Goal: Book appointment/travel/reservation

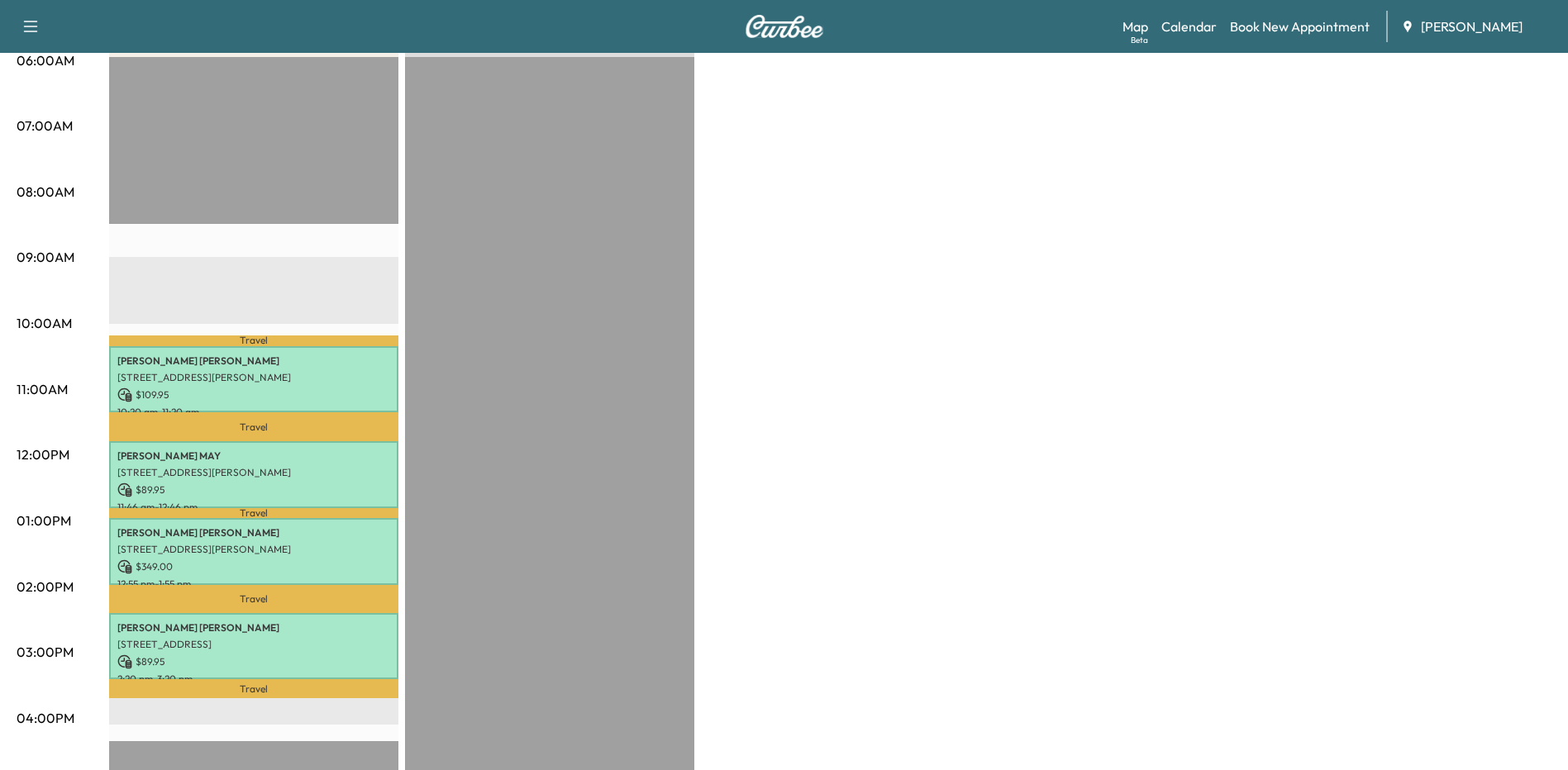
drag, startPoint x: 948, startPoint y: 366, endPoint x: 925, endPoint y: 343, distance: 32.5
click at [948, 362] on div "Bronco - [PERSON_NAME] Revenue $ 638.85 Work Time 240 mins Transit Time 89 mins…" at bounding box center [829, 504] width 1442 height 1239
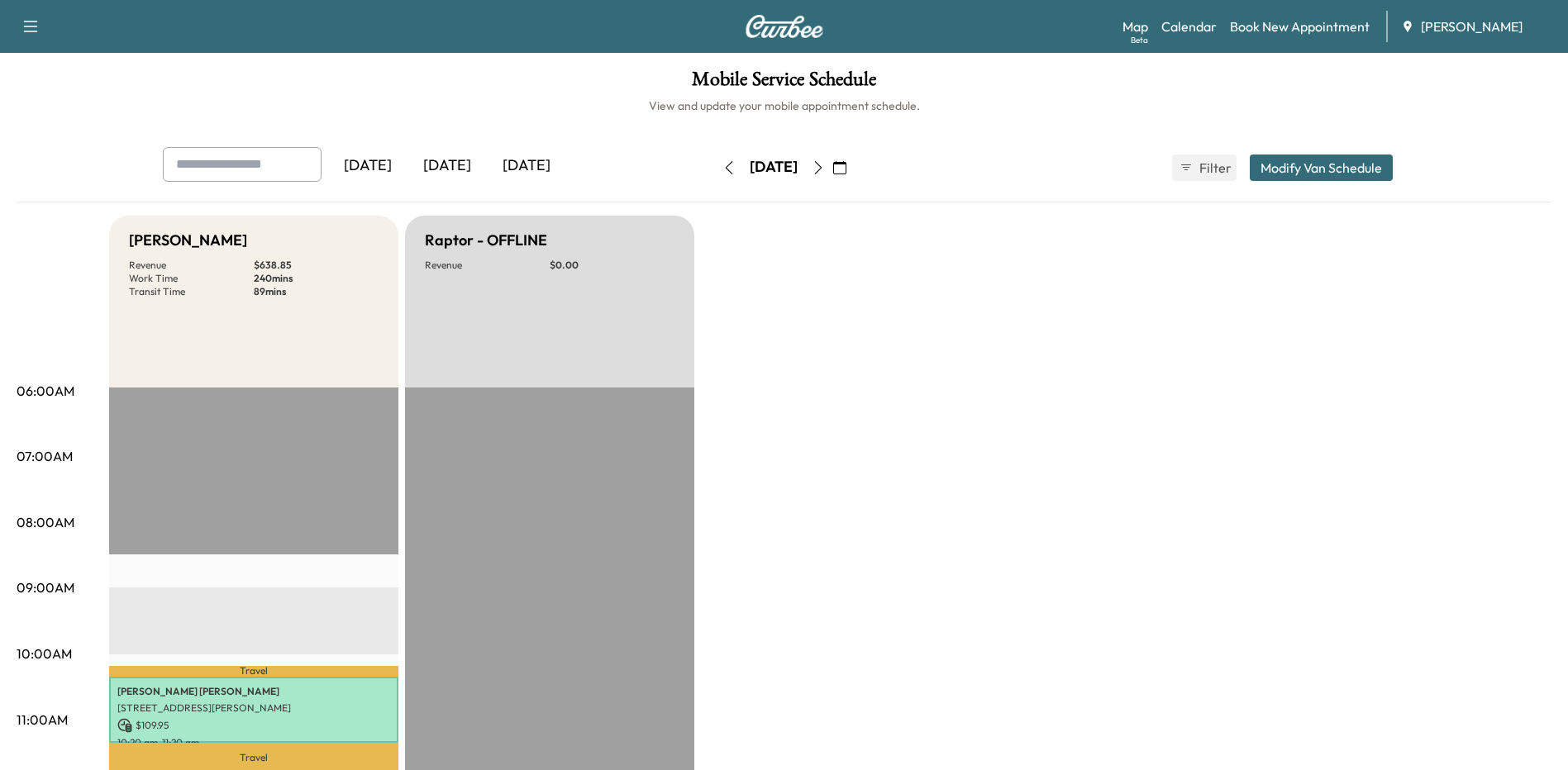
click at [847, 167] on icon "button" at bounding box center [839, 167] width 13 height 13
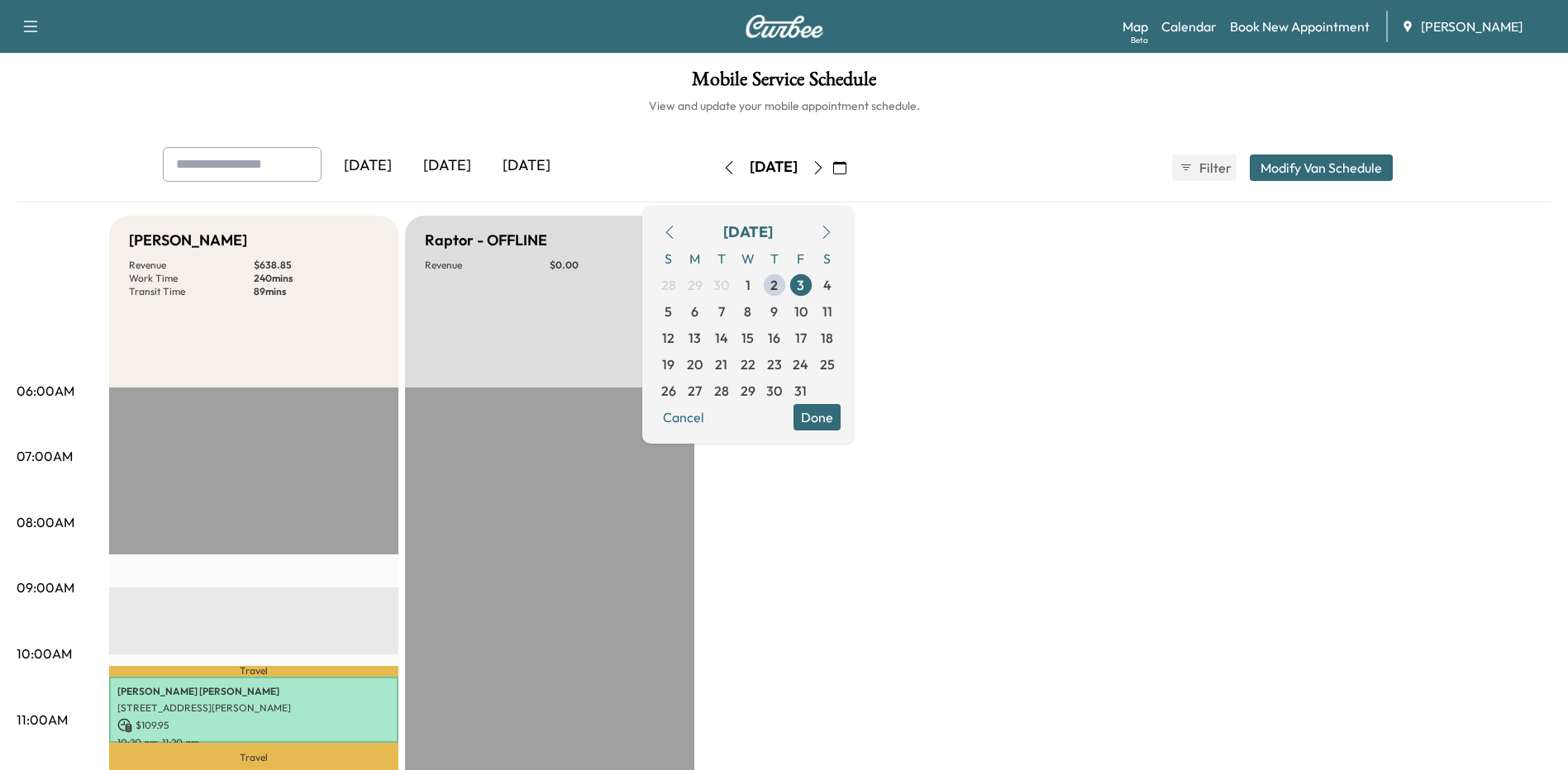
click at [761, 318] on span "8" at bounding box center [747, 311] width 27 height 27
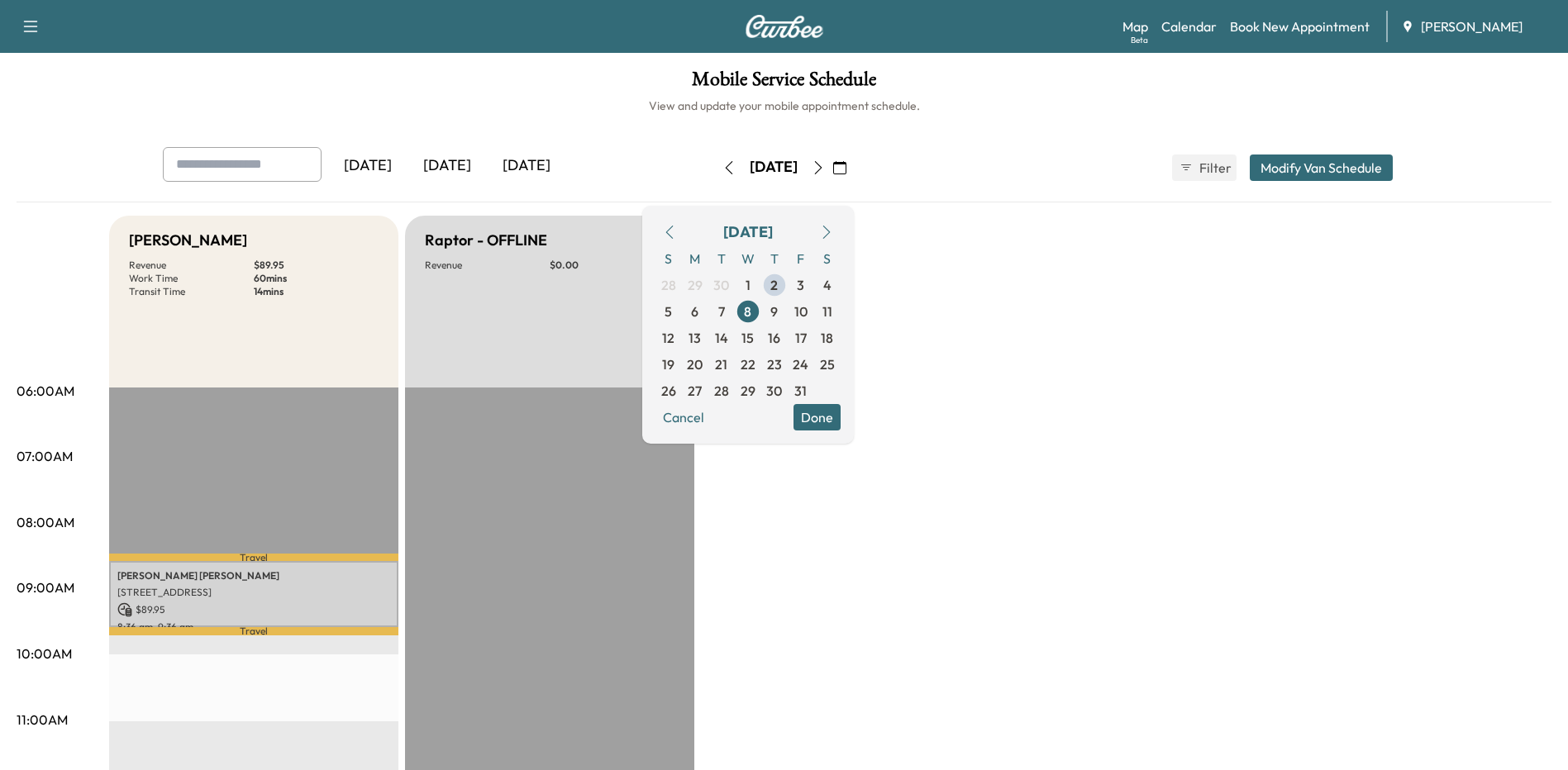
click at [841, 421] on button "Done" at bounding box center [817, 417] width 47 height 27
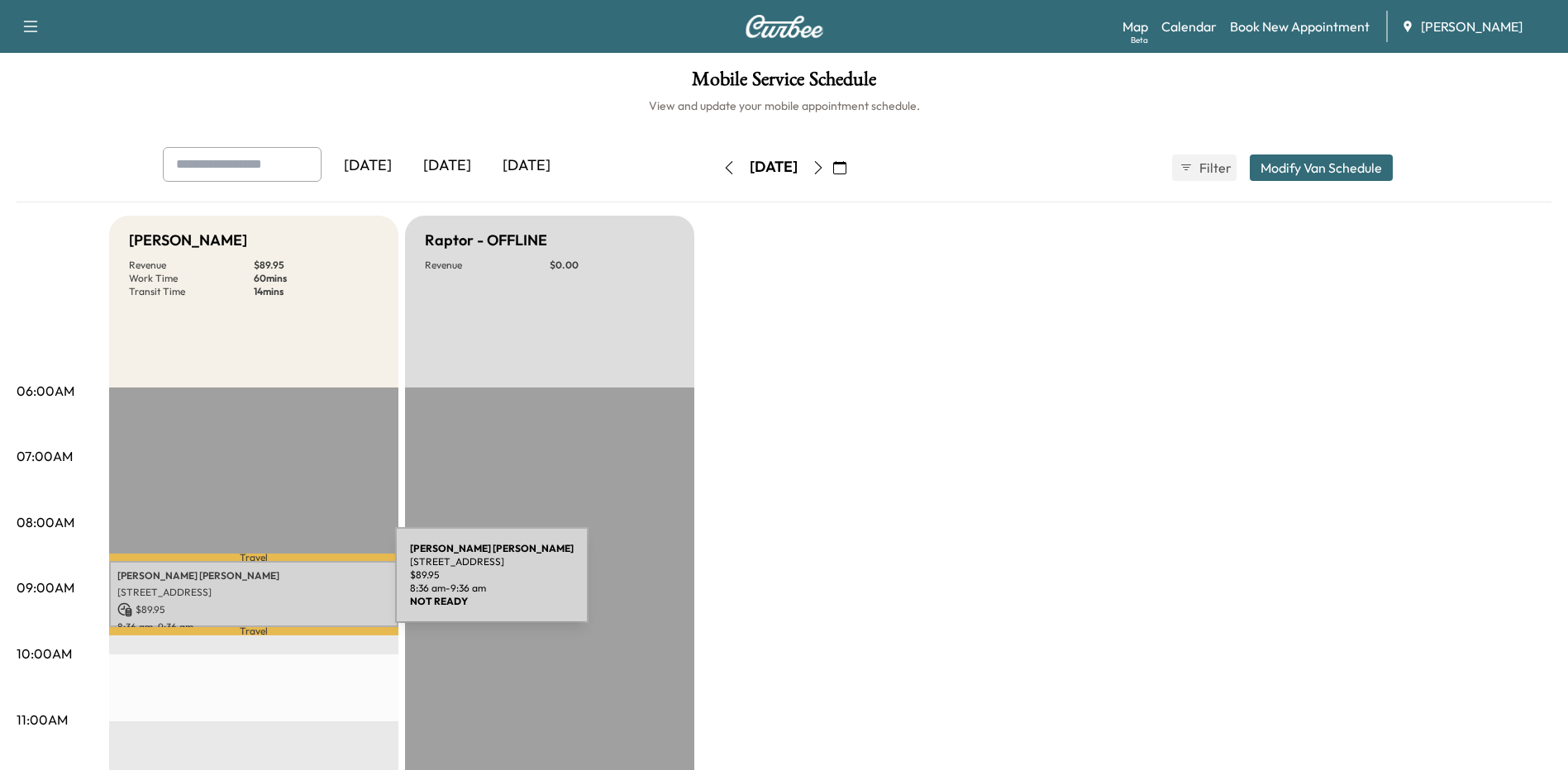
click at [269, 587] on p "[STREET_ADDRESS]" at bounding box center [254, 592] width 272 height 13
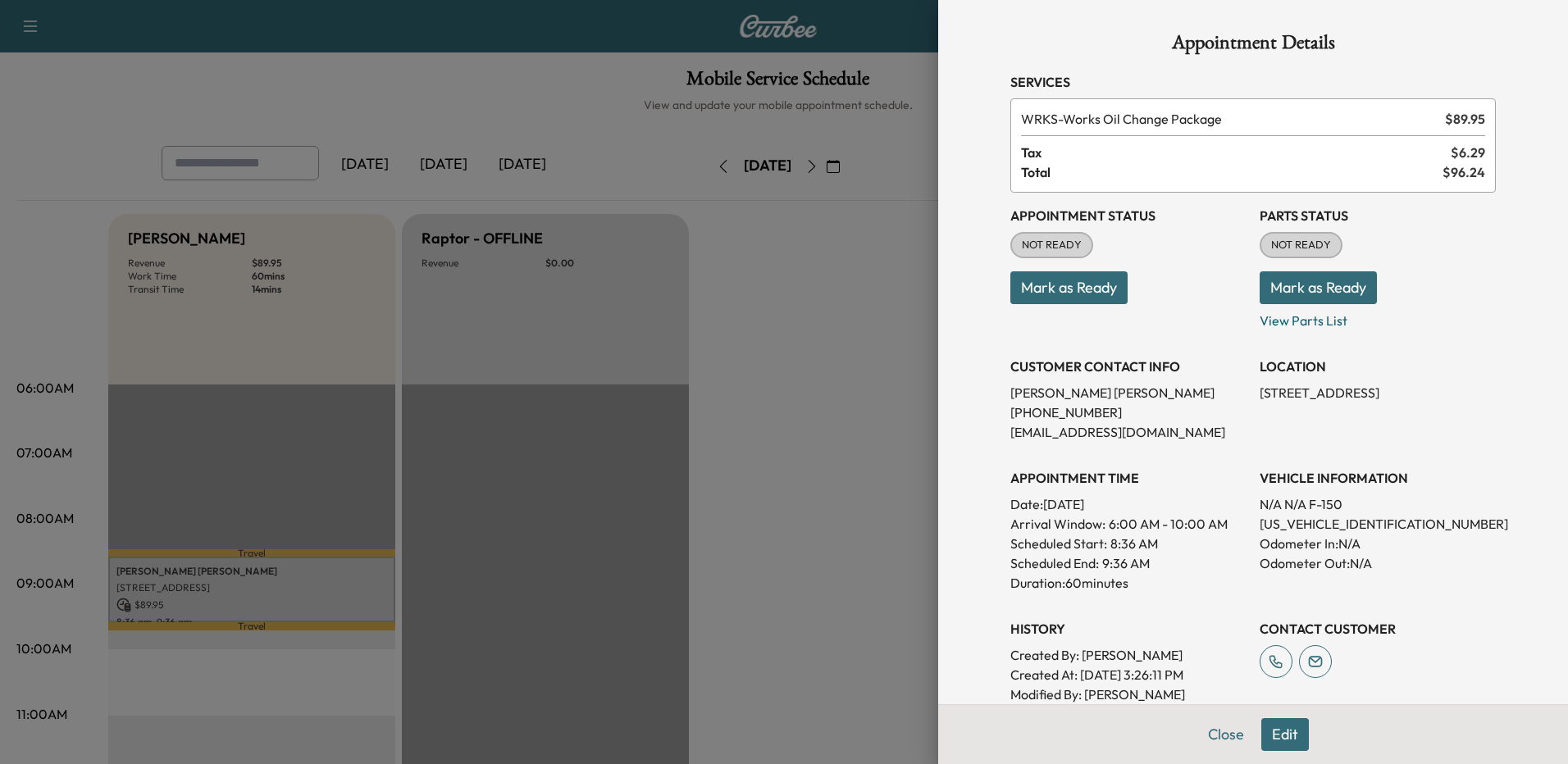
click at [1270, 731] on button "Edit" at bounding box center [1285, 734] width 48 height 33
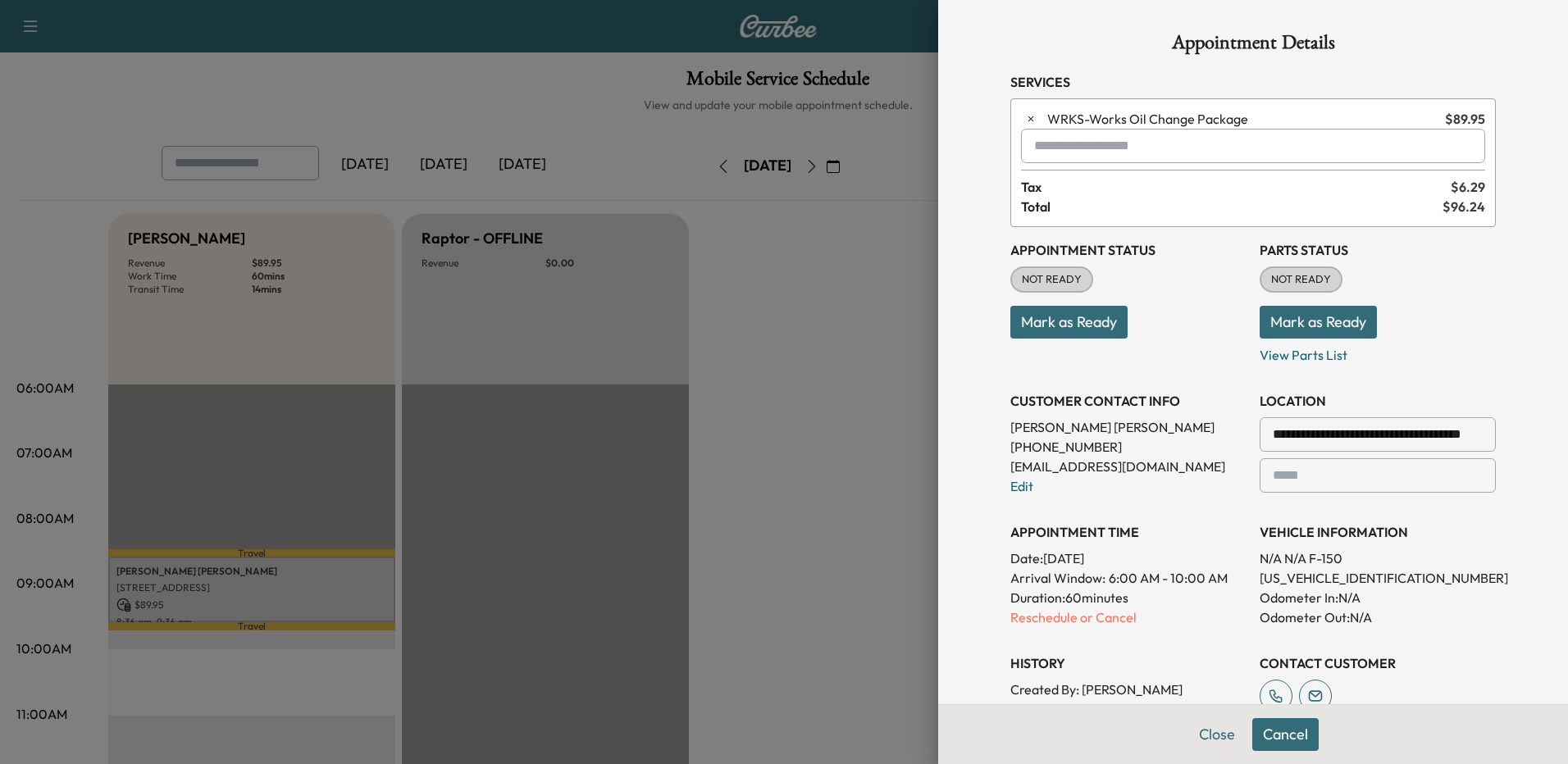
click at [1014, 614] on p "Reschedule or Cancel" at bounding box center [1128, 617] width 236 height 20
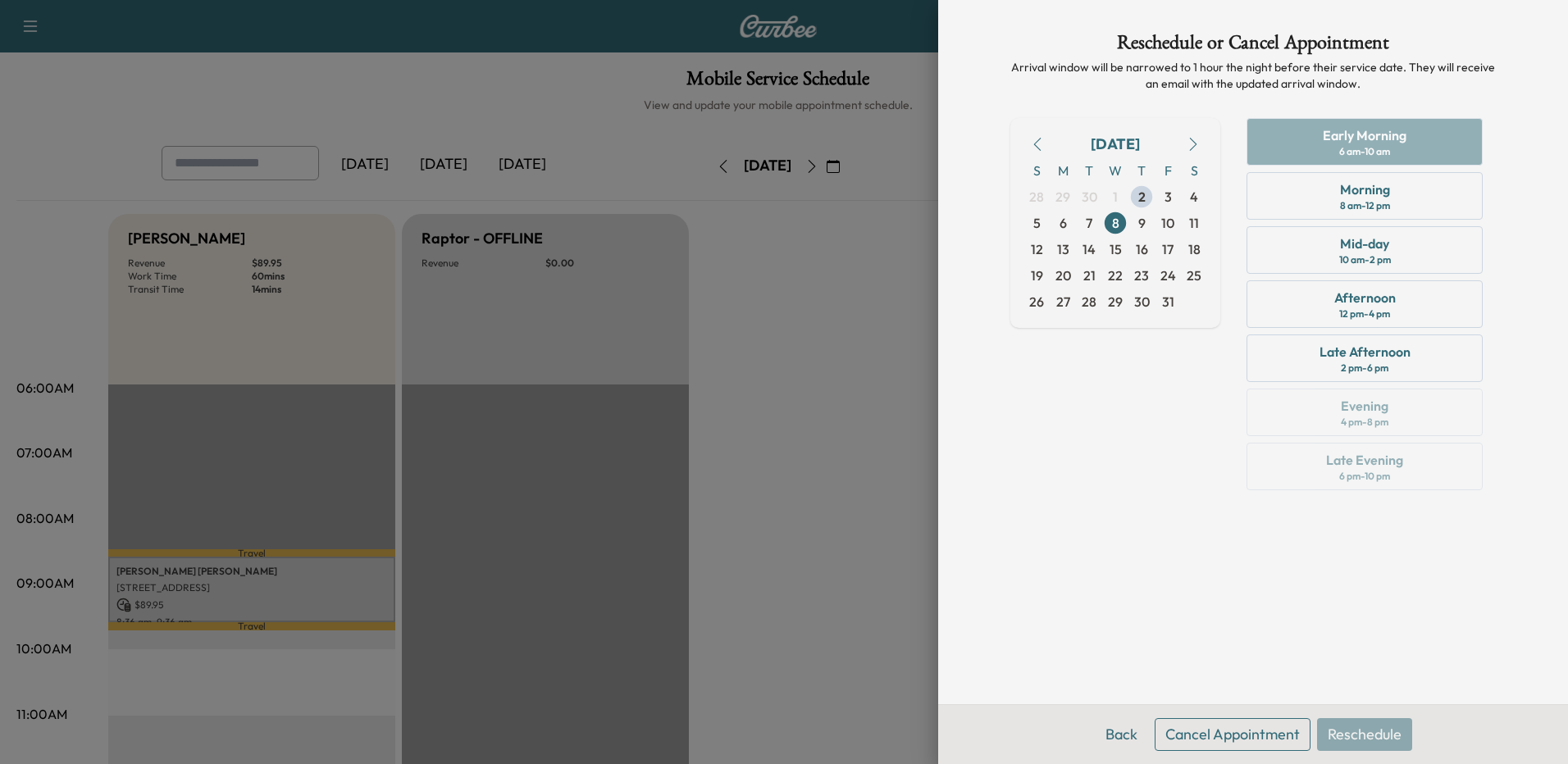
click at [1145, 225] on span "9" at bounding box center [1142, 223] width 8 height 20
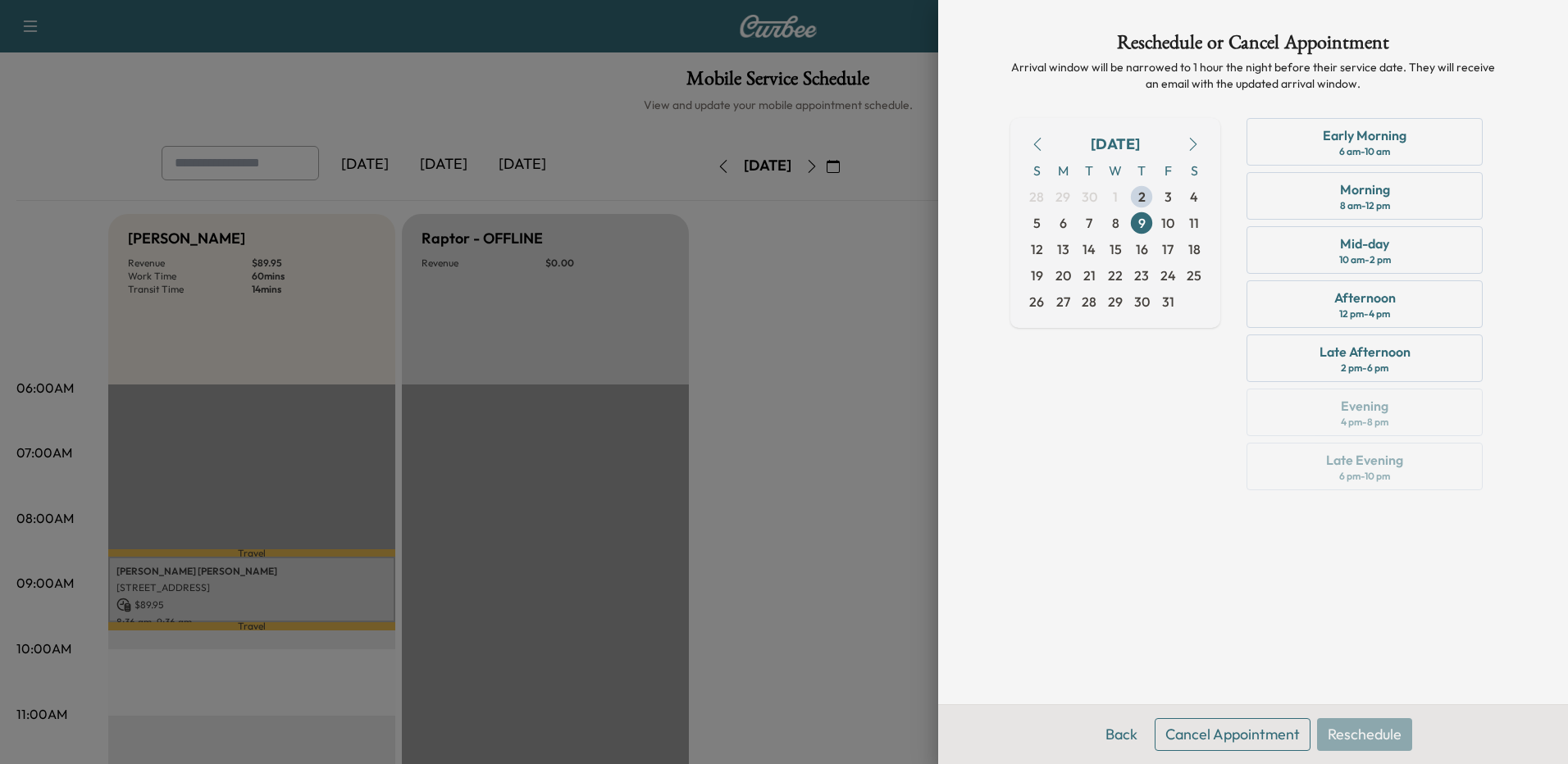
click at [1122, 737] on button "Back" at bounding box center [1122, 734] width 54 height 33
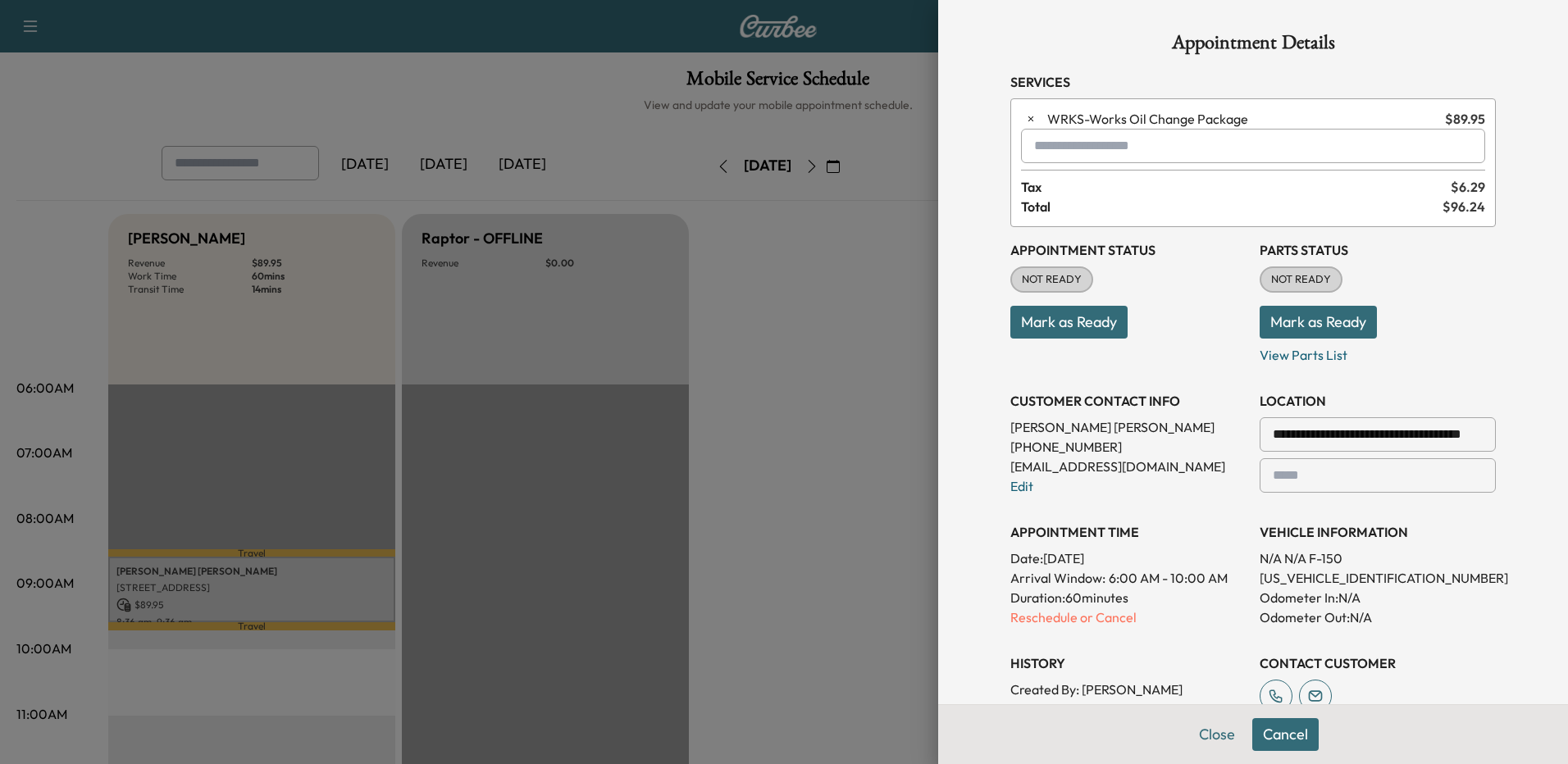
click at [787, 540] on div at bounding box center [784, 382] width 1568 height 764
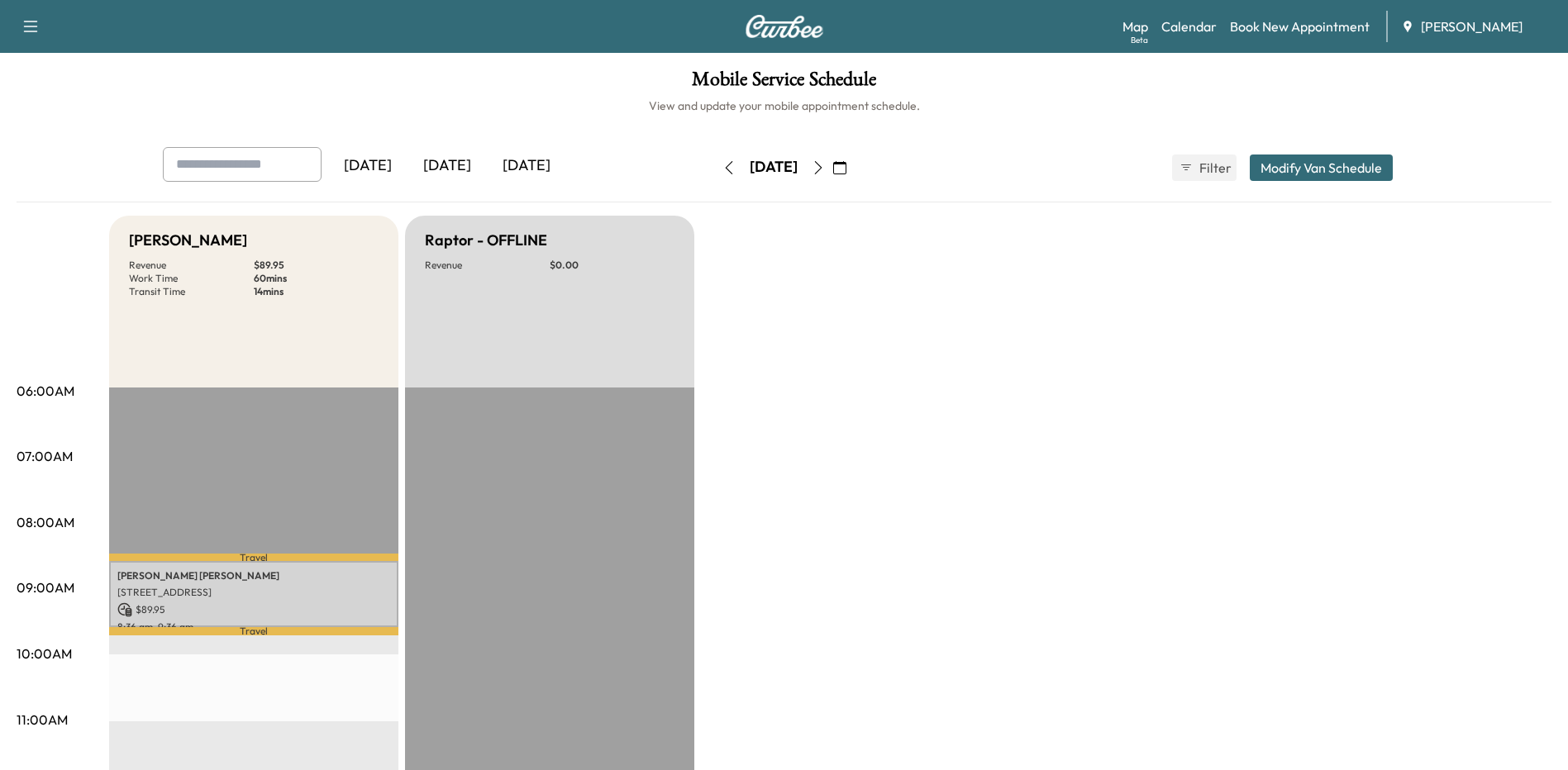
click at [825, 165] on icon "button" at bounding box center [817, 167] width 13 height 13
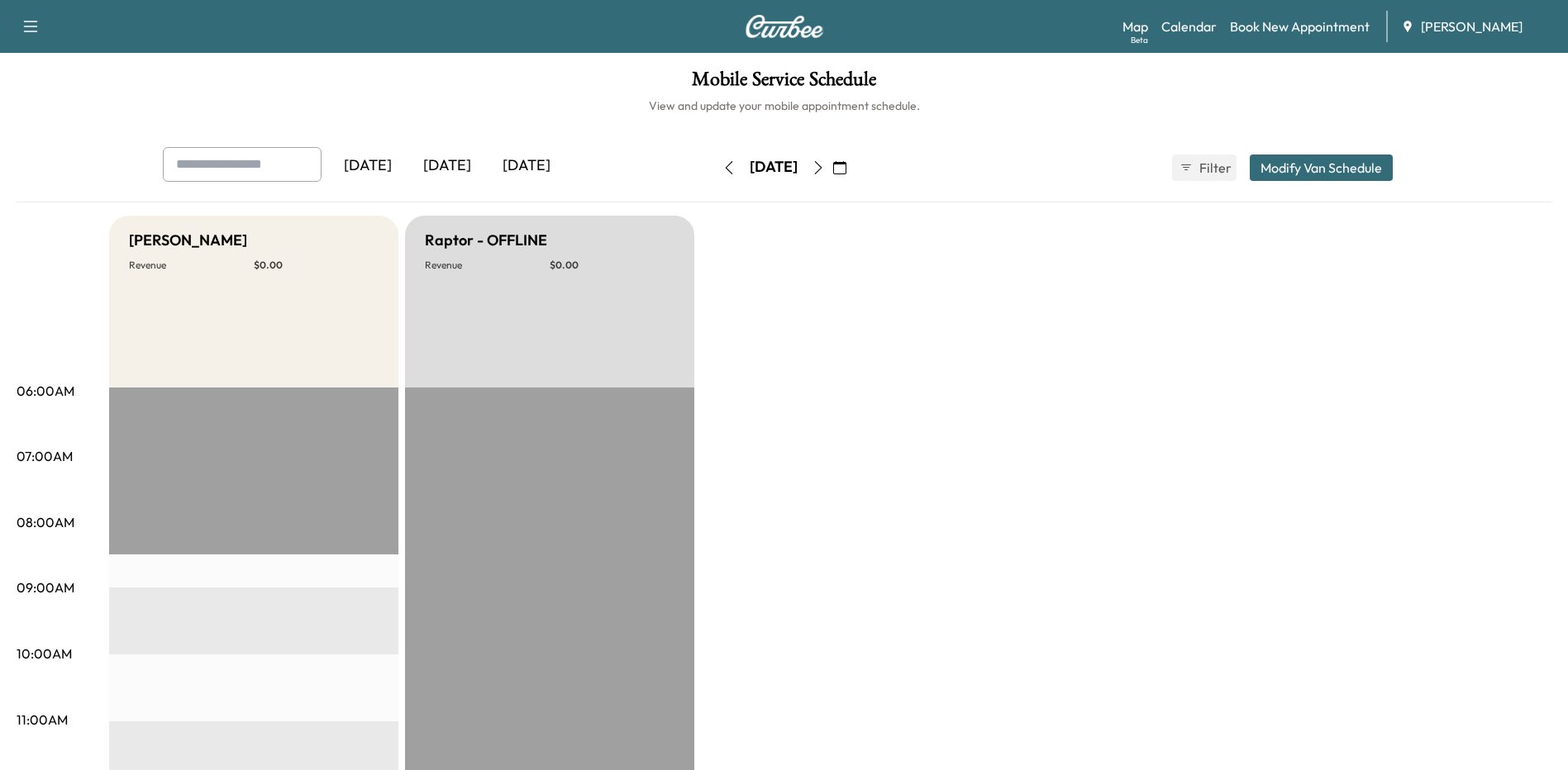
click at [853, 165] on button "button" at bounding box center [839, 167] width 28 height 27
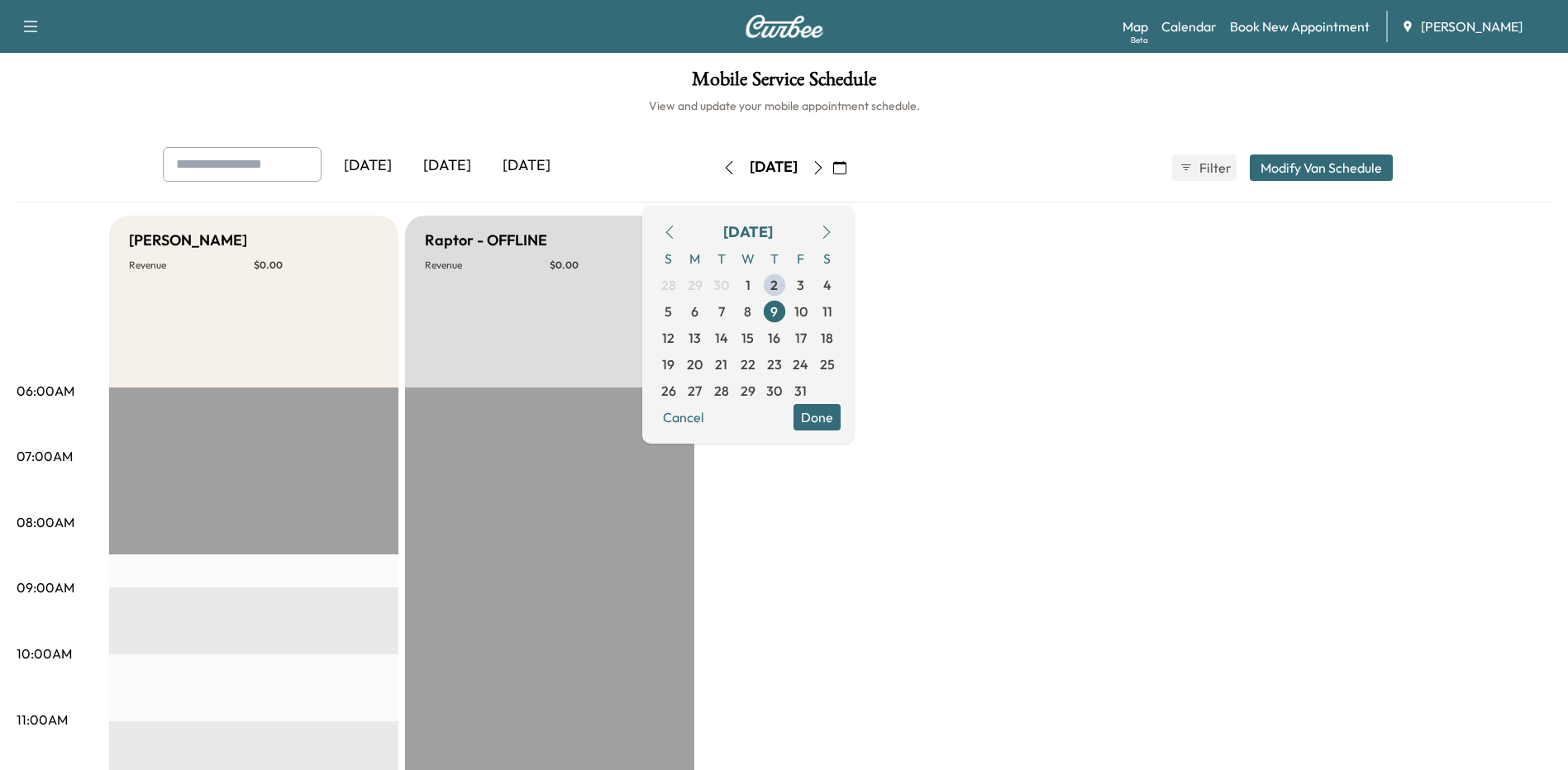
click at [807, 315] on span "10" at bounding box center [800, 311] width 13 height 20
drag, startPoint x: 1089, startPoint y: 345, endPoint x: 1029, endPoint y: 313, distance: 68.0
click at [722, 165] on icon "button" at bounding box center [728, 167] width 13 height 13
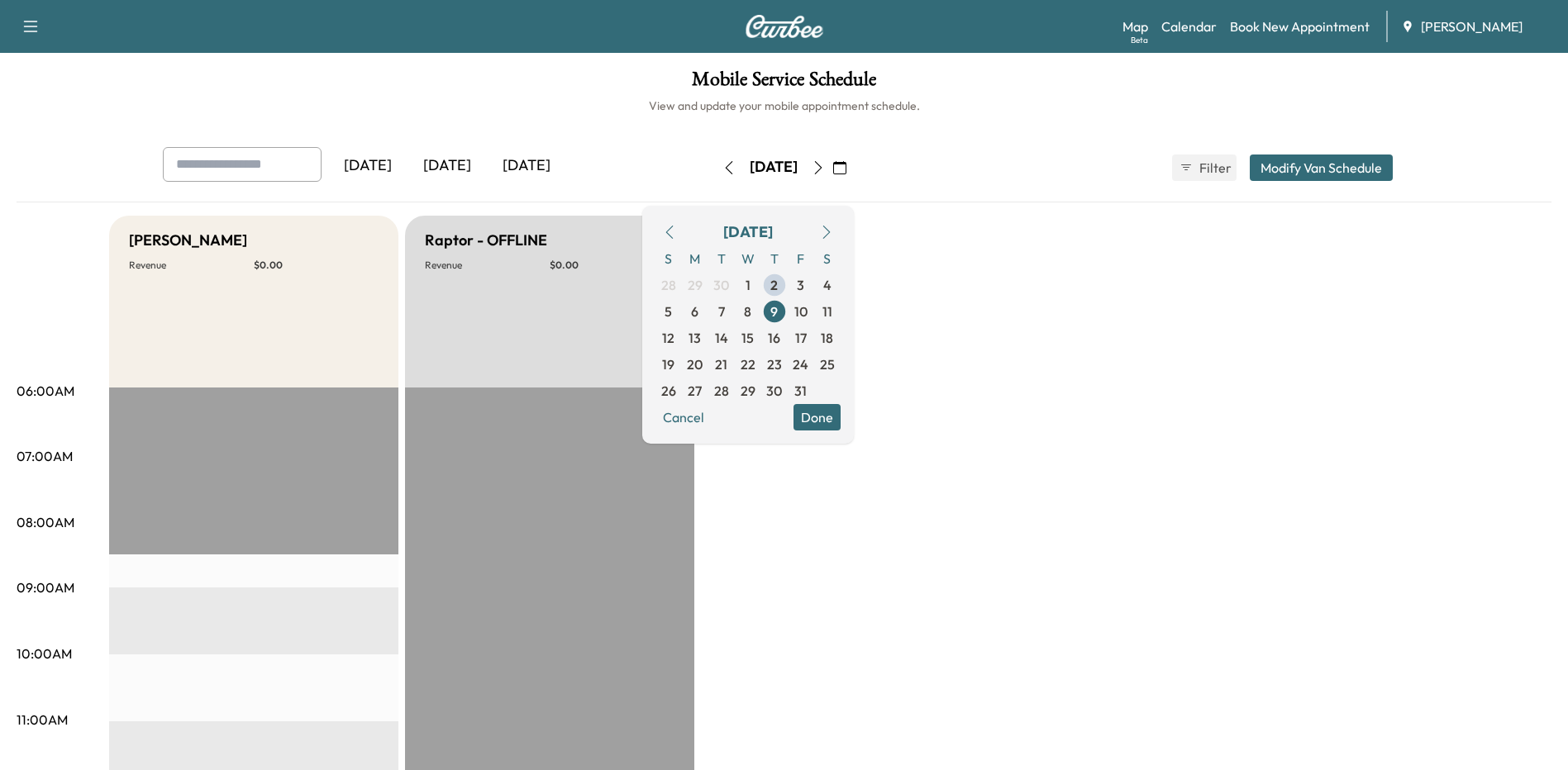
click at [715, 164] on button "button" at bounding box center [728, 167] width 28 height 27
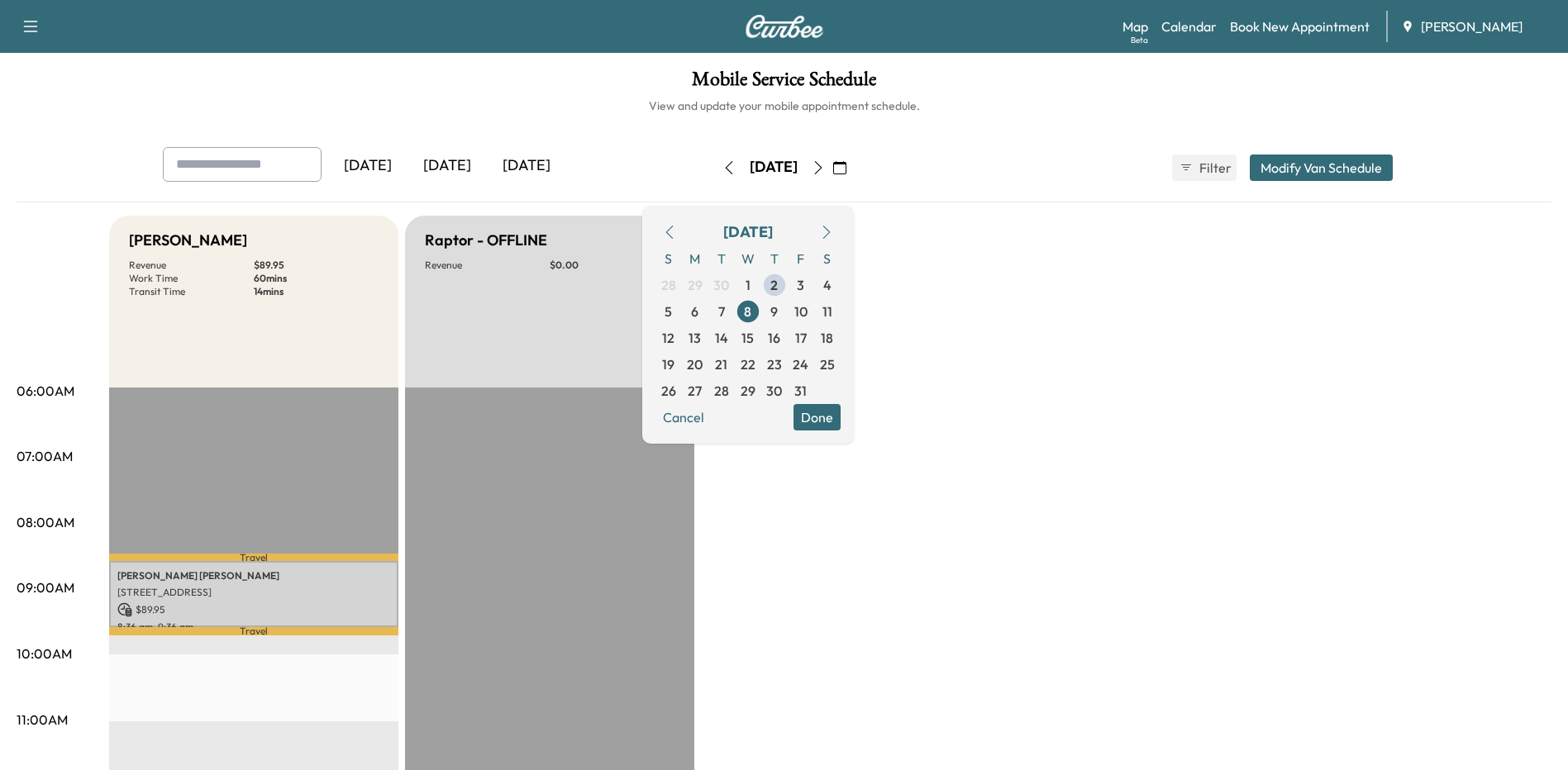
click at [841, 418] on button "Done" at bounding box center [817, 417] width 47 height 27
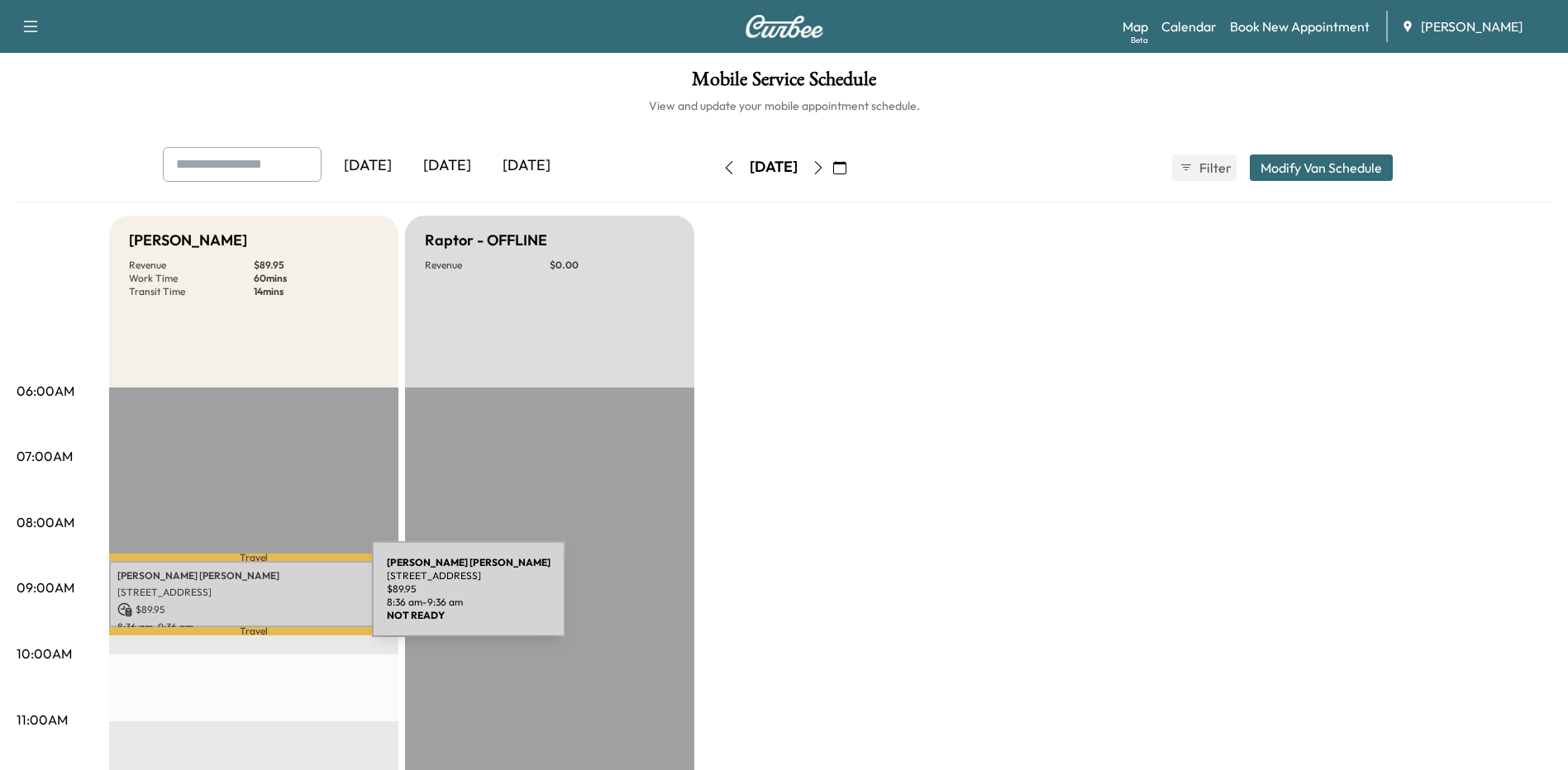
click at [258, 589] on p "[STREET_ADDRESS]" at bounding box center [254, 592] width 272 height 13
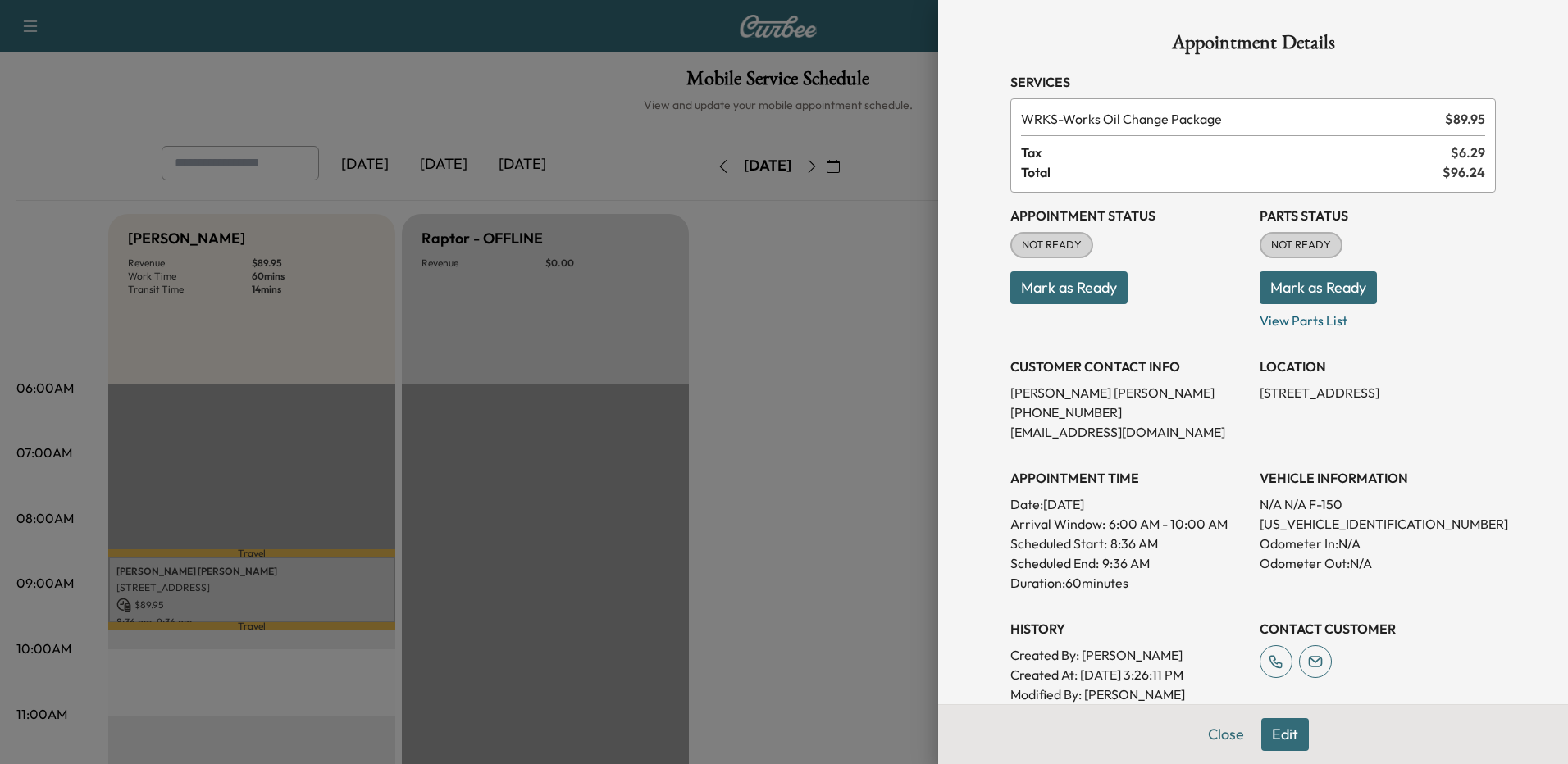
click at [1282, 732] on button "Edit" at bounding box center [1285, 734] width 48 height 33
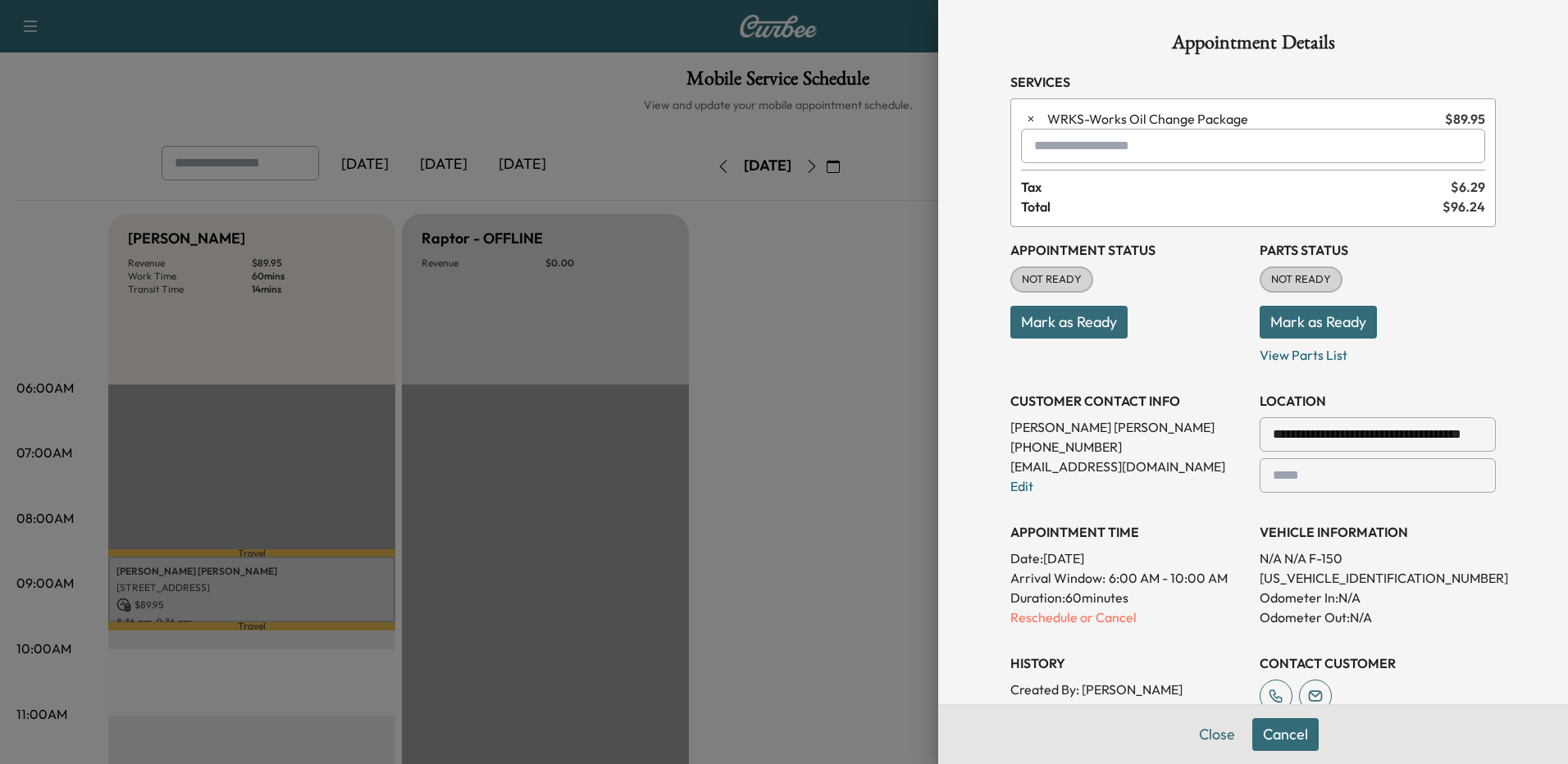
click at [1010, 622] on p "Reschedule or Cancel" at bounding box center [1128, 617] width 236 height 20
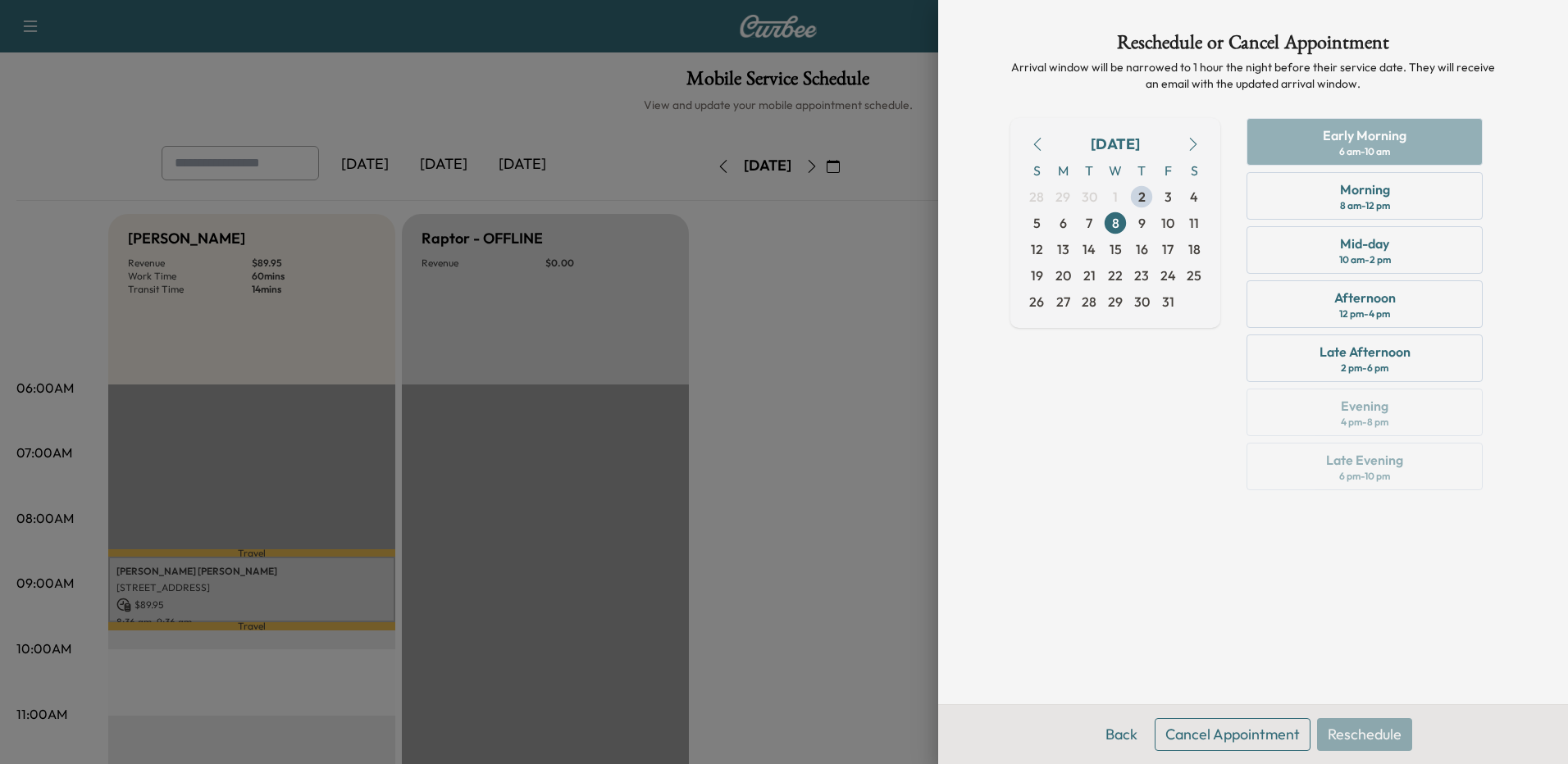
click at [1148, 224] on span "9" at bounding box center [1141, 223] width 26 height 26
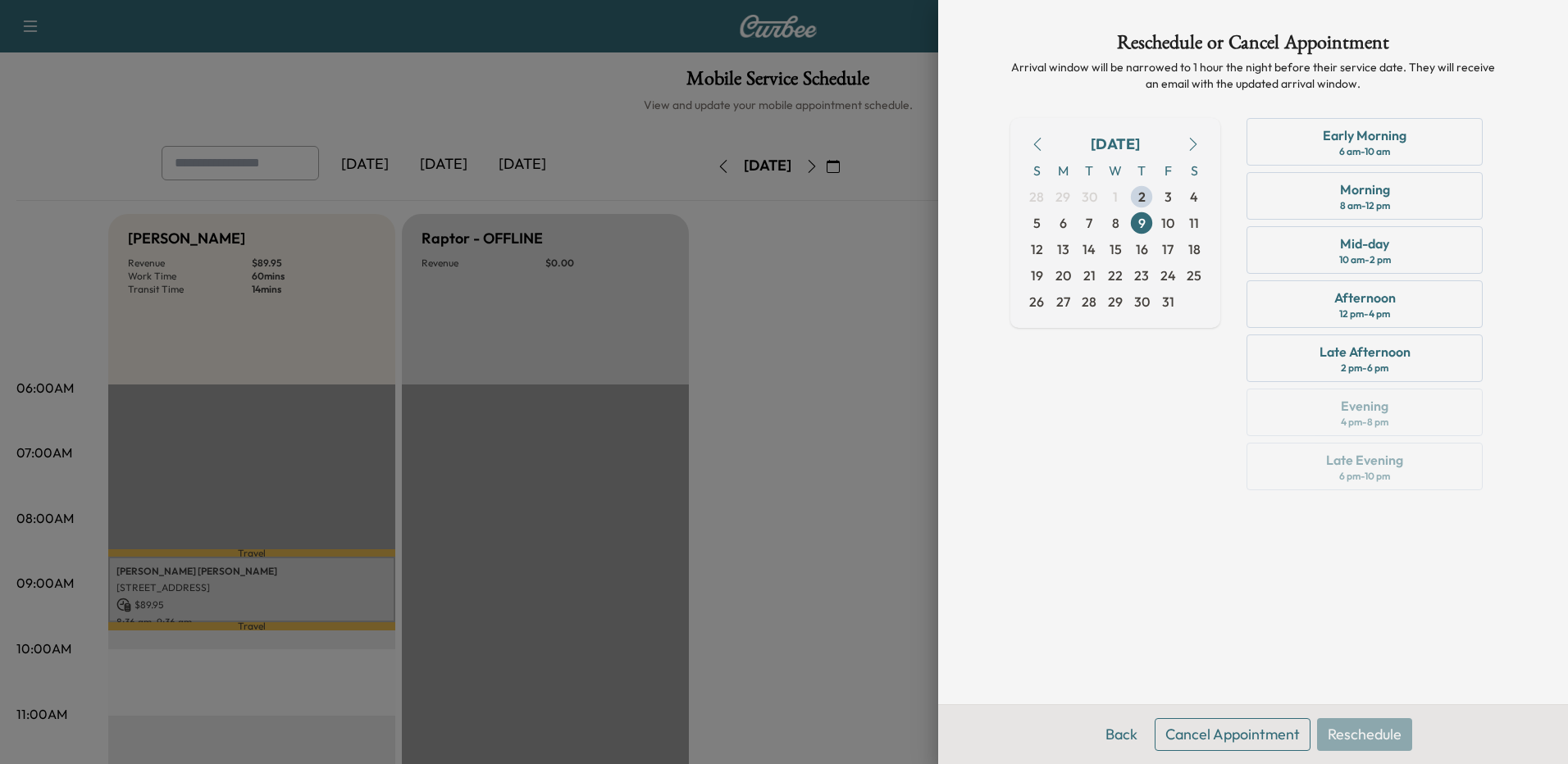
click at [1329, 132] on div "Early Morning" at bounding box center [1365, 135] width 83 height 20
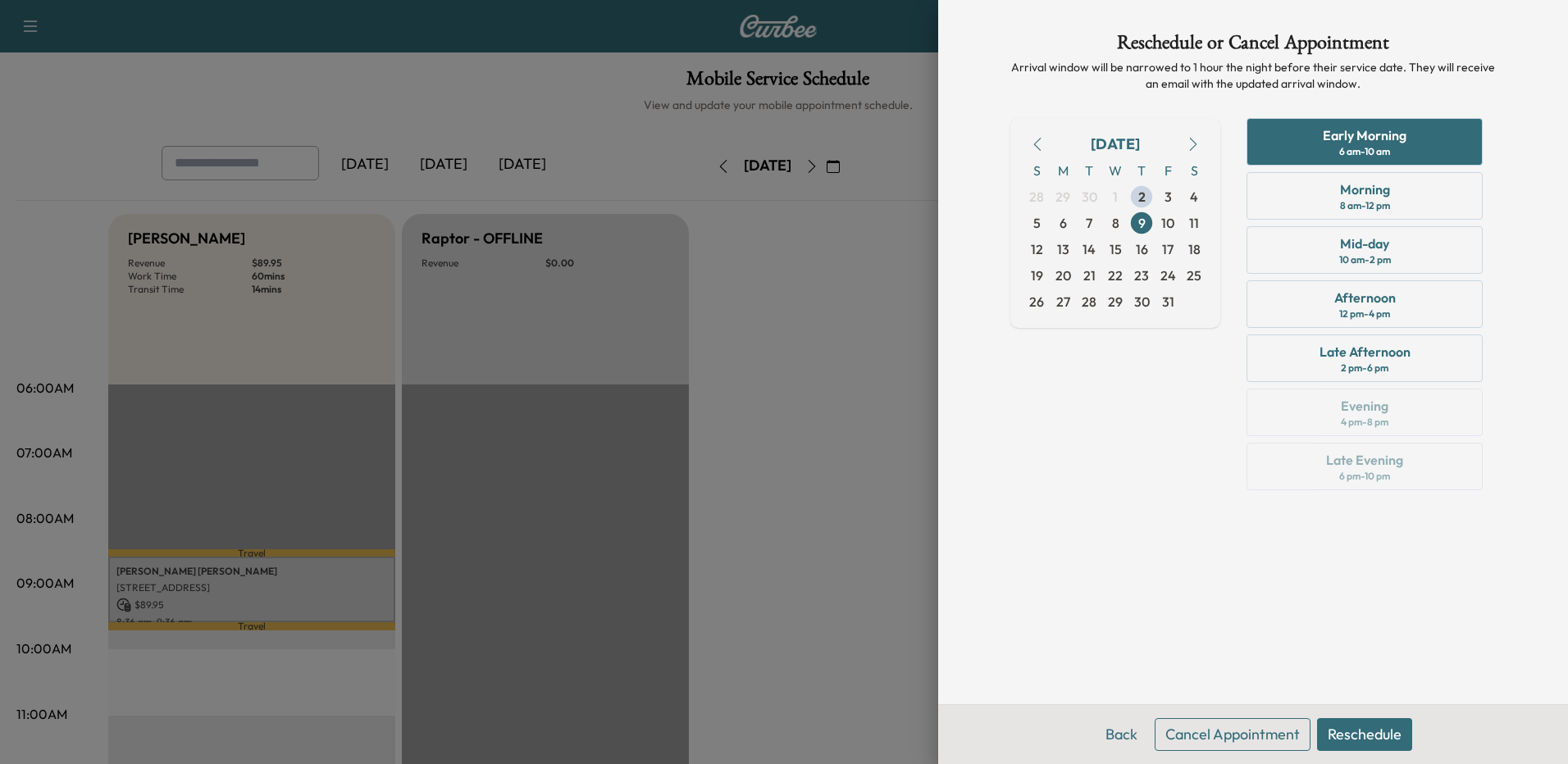
click at [1363, 749] on button "Reschedule" at bounding box center [1365, 734] width 95 height 33
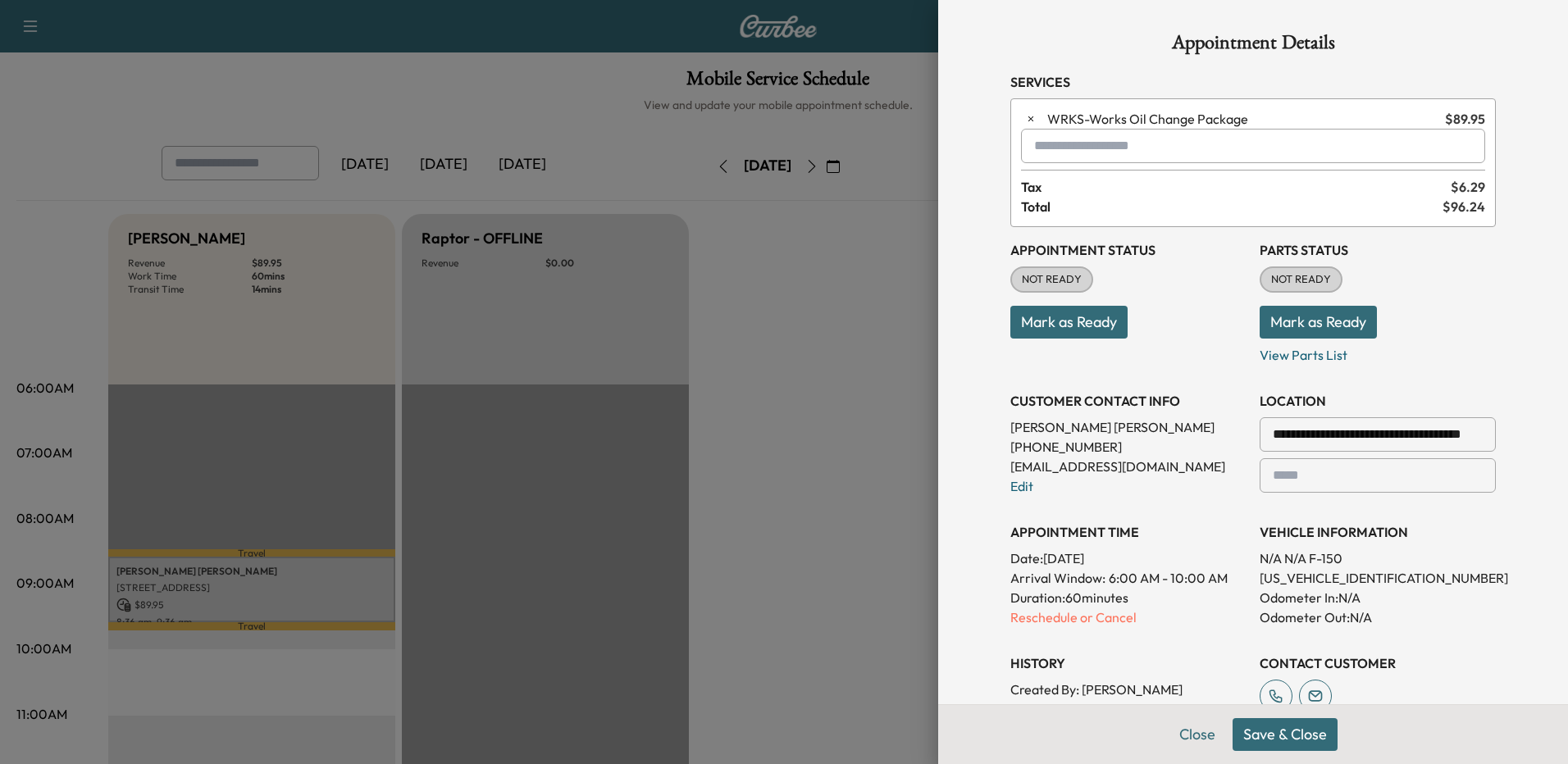
click at [1304, 733] on button "Save & Close" at bounding box center [1285, 734] width 105 height 33
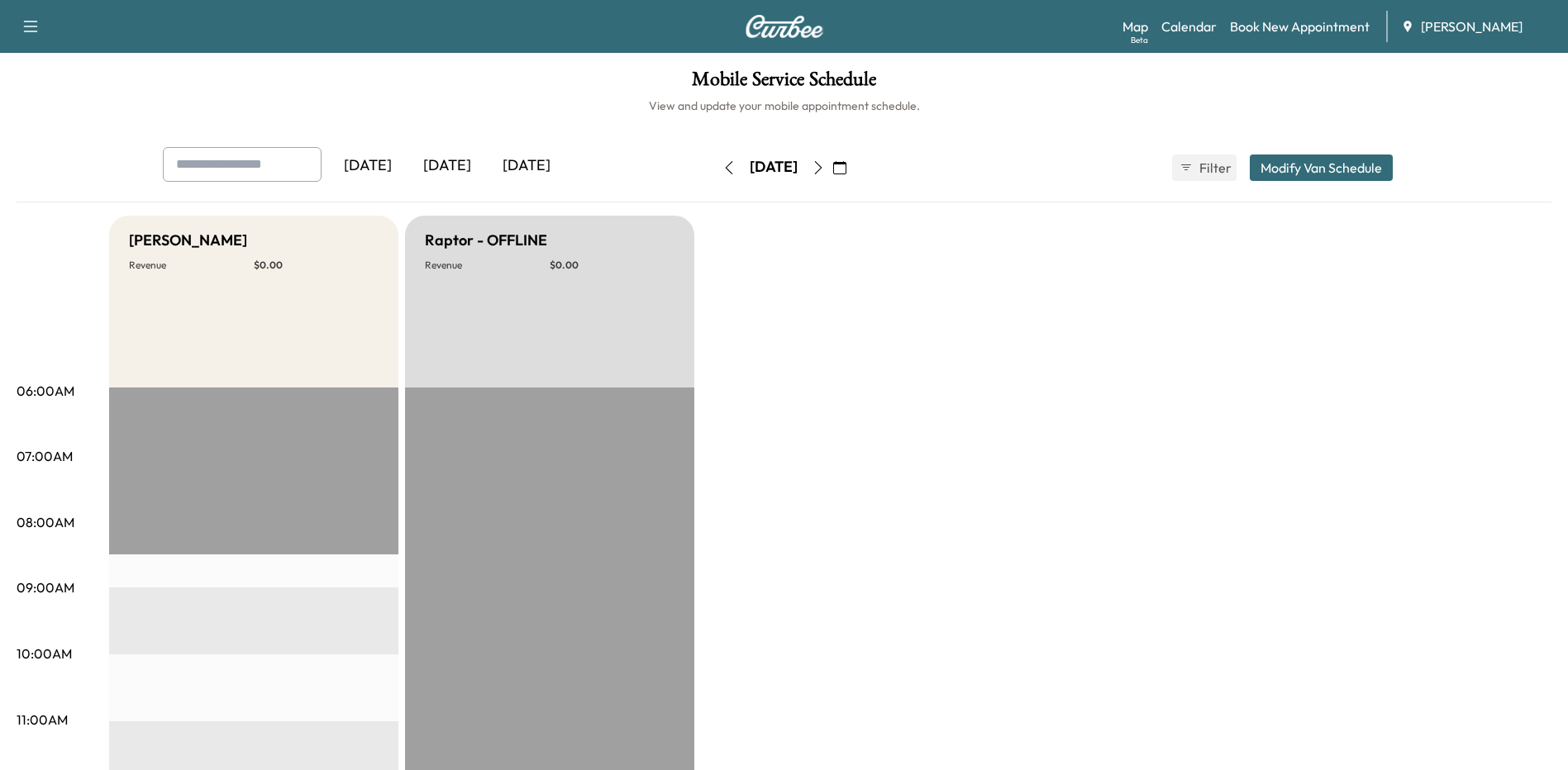
click at [825, 167] on icon "button" at bounding box center [817, 167] width 13 height 13
